Goal: Task Accomplishment & Management: Manage account settings

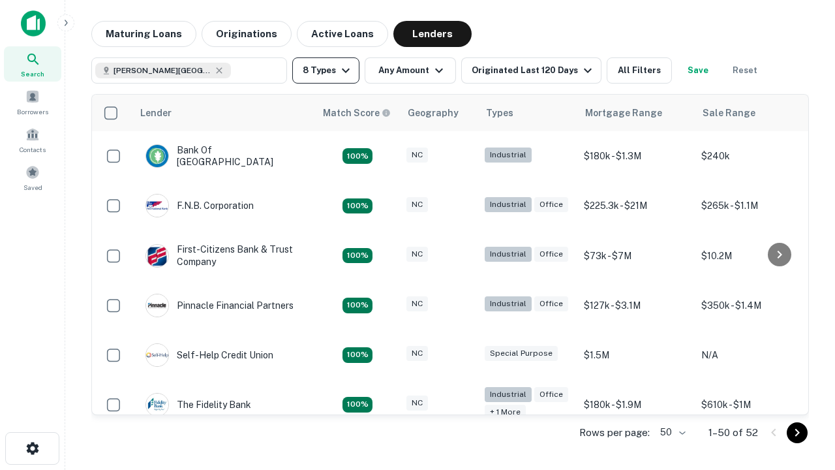
click at [326, 70] on button "8 Types" at bounding box center [325, 70] width 67 height 26
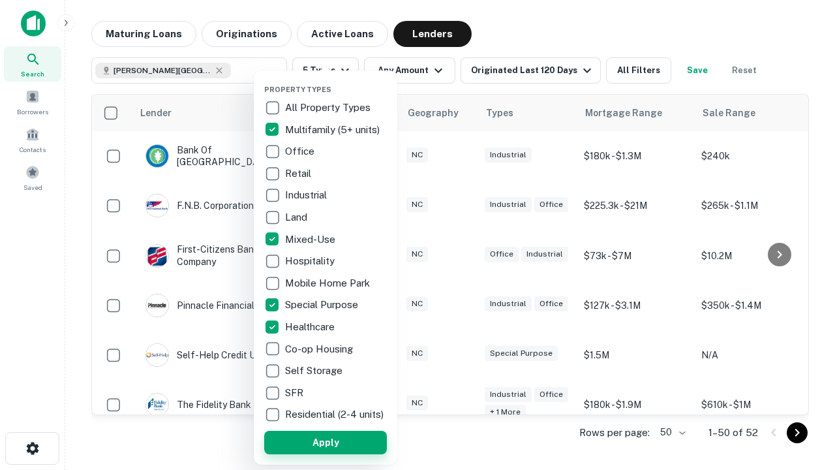
click at [326, 442] on button "Apply" at bounding box center [325, 442] width 123 height 23
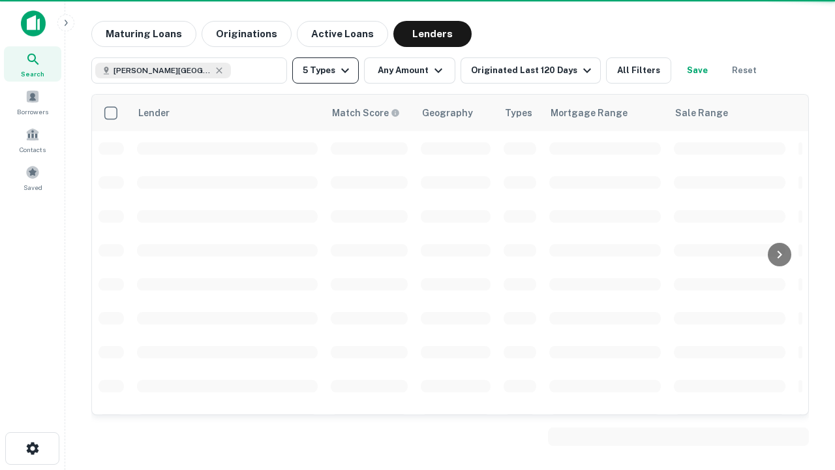
click at [326, 70] on button "5 Types" at bounding box center [325, 70] width 67 height 26
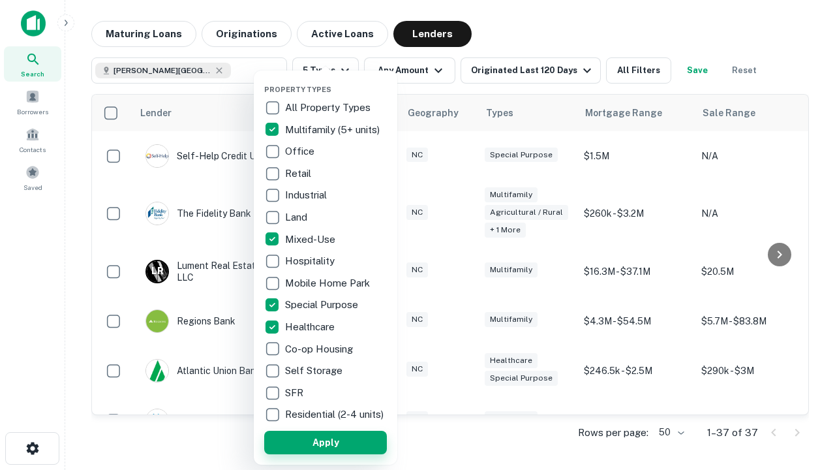
click at [349, 442] on button "Apply" at bounding box center [325, 442] width 123 height 23
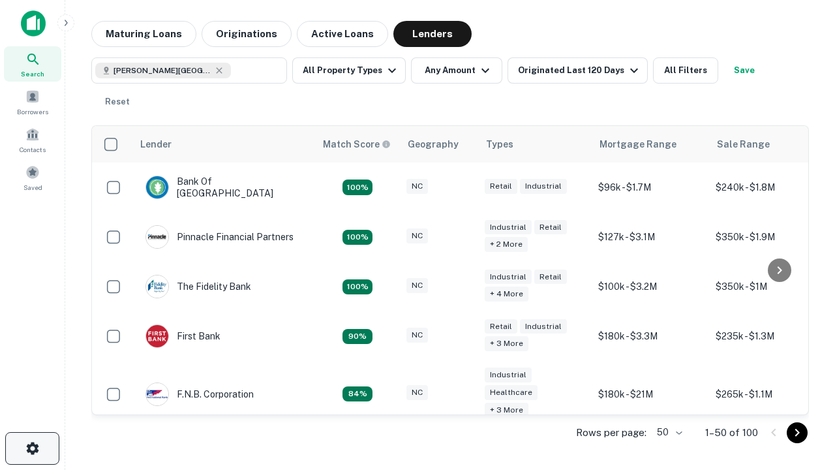
click at [32, 448] on icon "button" at bounding box center [33, 448] width 16 height 16
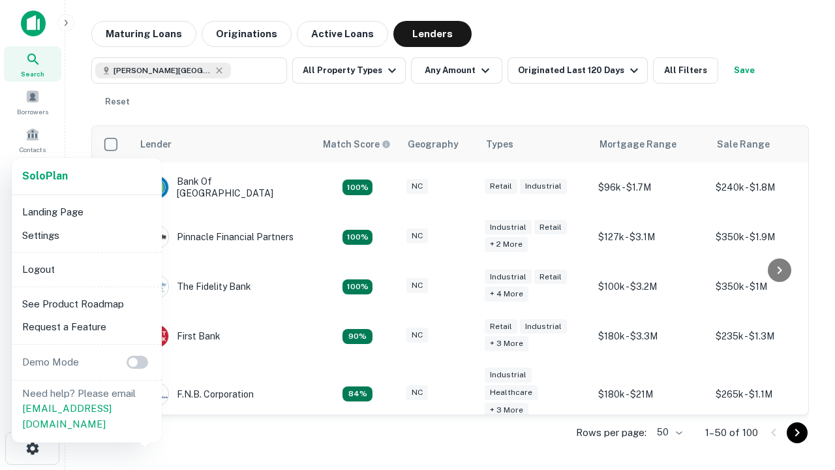
click at [86, 269] on li "Logout" at bounding box center [87, 269] width 140 height 23
